Goal: Task Accomplishment & Management: Use online tool/utility

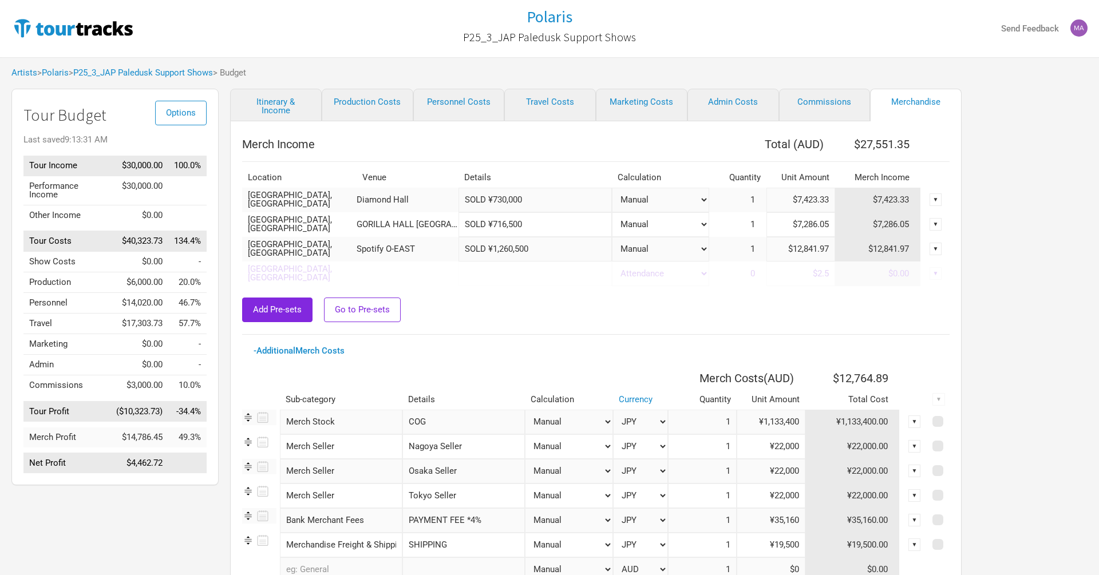
select select "Set Amount"
select select "JPY"
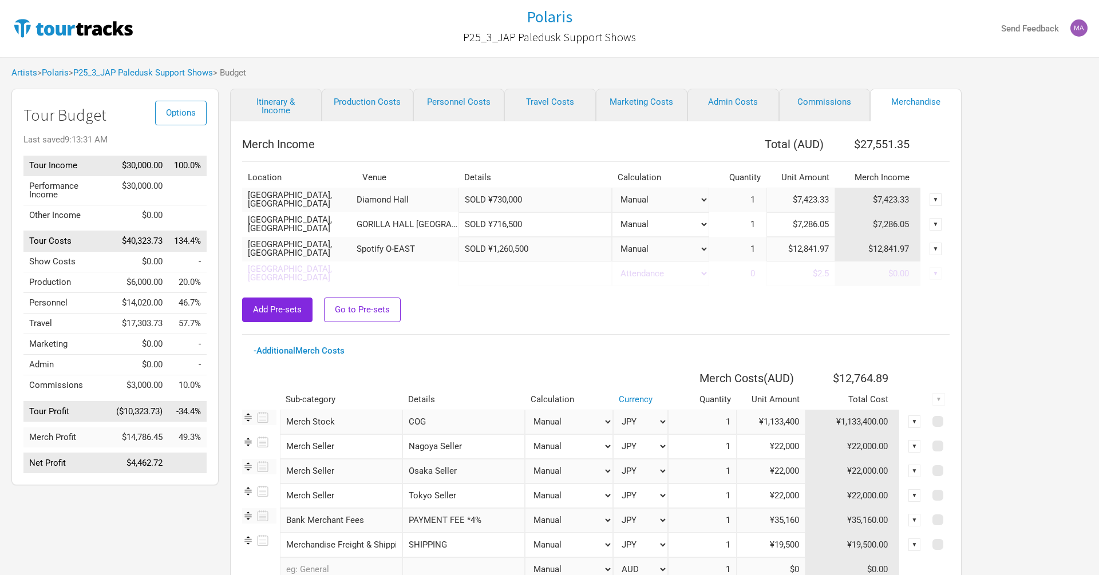
select select "JPY"
click at [511, 247] on input "SOLD ¥1,260,500" at bounding box center [535, 249] width 153 height 25
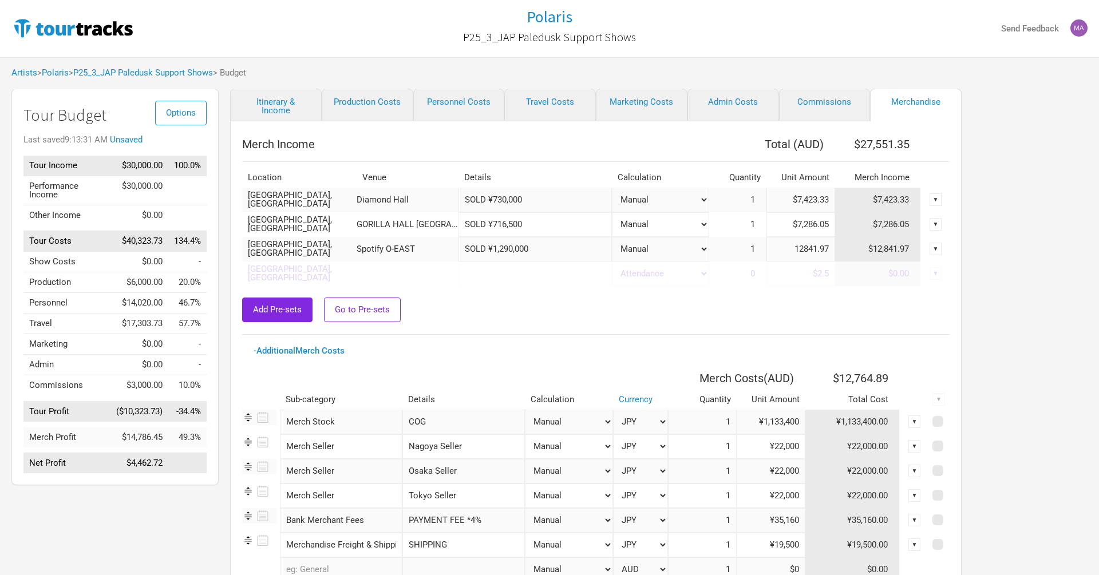
type input "SOLD ¥1,290,000"
click at [543, 313] on div "Add Pre-sets Go to Pre-sets" at bounding box center [596, 310] width 708 height 25
click at [558, 251] on input "SOLD ¥1,290,000" at bounding box center [535, 249] width 153 height 25
drag, startPoint x: 532, startPoint y: 250, endPoint x: 496, endPoint y: 247, distance: 35.6
click at [496, 247] on input "SOLD ¥1,290,000" at bounding box center [535, 249] width 153 height 25
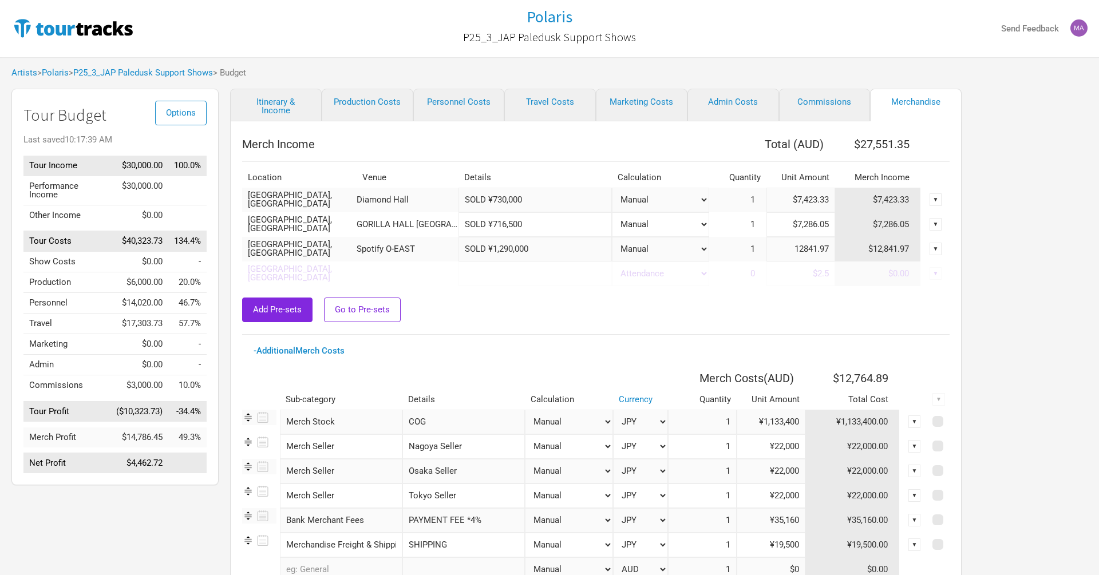
click at [807, 247] on input "$12,841.97" at bounding box center [801, 249] width 69 height 25
drag, startPoint x: 791, startPoint y: 246, endPoint x: 870, endPoint y: 244, distance: 79.0
click at [869, 246] on tr "[GEOGRAPHIC_DATA], [GEOGRAPHIC_DATA] Spotify O-EAST SOLD ¥1,290,000 Attendance …" at bounding box center [596, 249] width 708 height 25
paste input "3,134.78"
type input "$13,134.78"
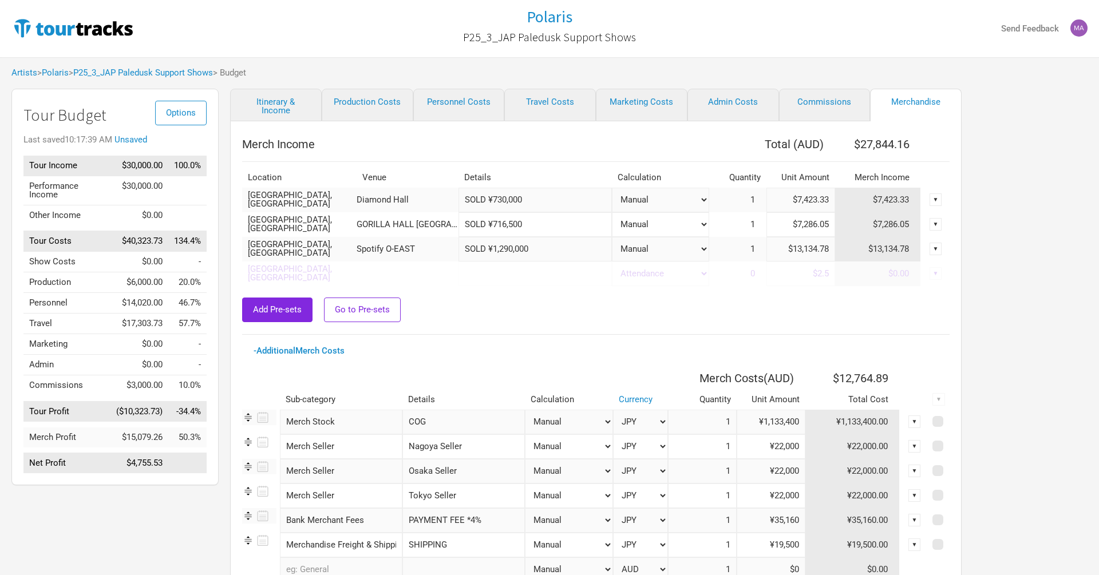
click at [764, 323] on div "Merch Income Total ( AUD ) $27,844.16 Location Venue Details Calculation Quanti…" at bounding box center [596, 381] width 708 height 497
